Goal: Connect with others: Connect with others

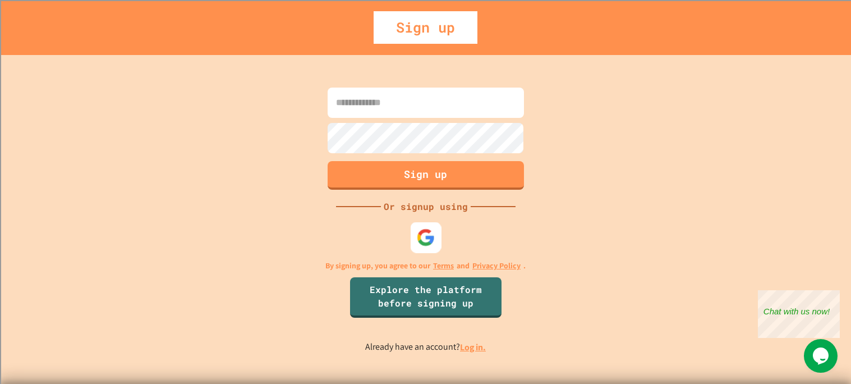
click at [425, 239] on img at bounding box center [425, 237] width 19 height 19
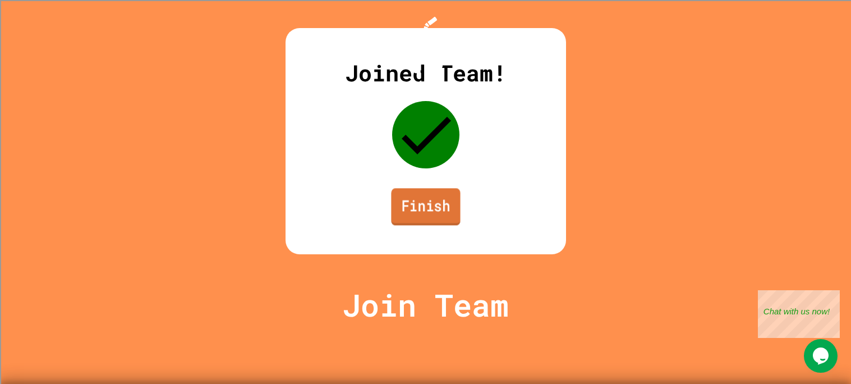
click at [420, 225] on link "Finish" at bounding box center [425, 206] width 69 height 37
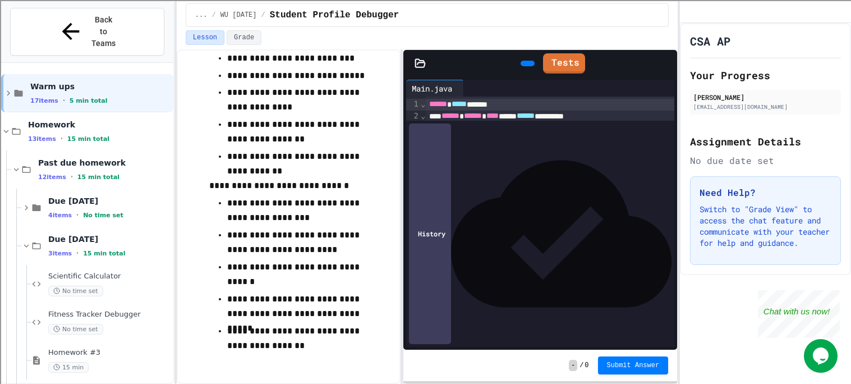
scroll to position [25, 0]
